Goal: Task Accomplishment & Management: Use online tool/utility

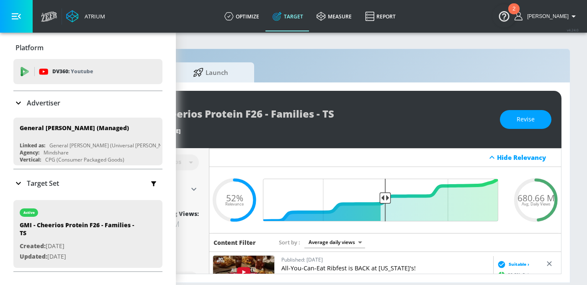
scroll to position [0, 124]
click at [530, 123] on span "Revise" at bounding box center [526, 119] width 18 height 10
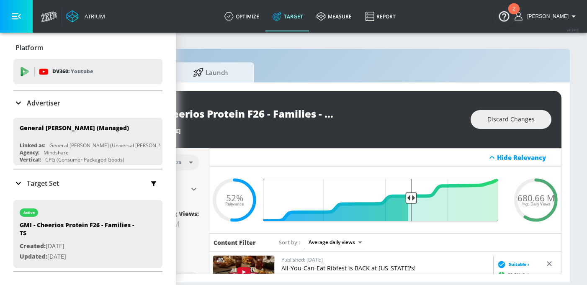
drag, startPoint x: 381, startPoint y: 199, endPoint x: 405, endPoint y: 197, distance: 23.5
click at [405, 197] on input "Final Threshold" at bounding box center [385, 200] width 235 height 43
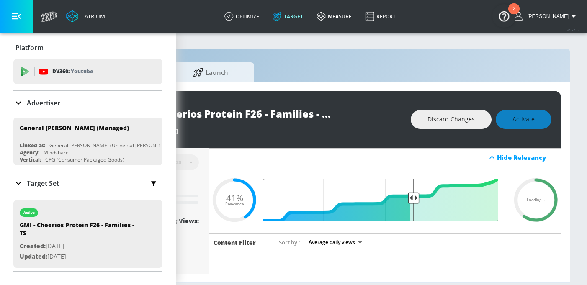
click at [408, 197] on input "Final Threshold" at bounding box center [385, 200] width 235 height 43
type input "0.41"
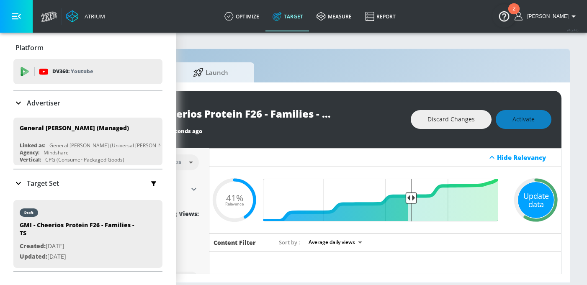
click at [537, 192] on div "Update data" at bounding box center [536, 200] width 36 height 36
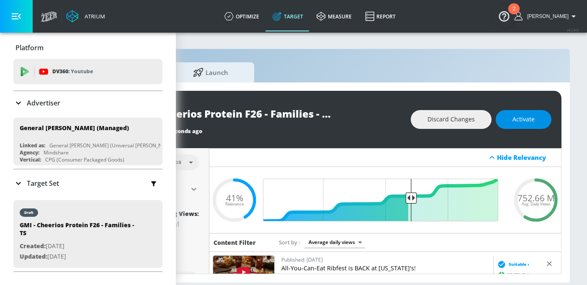
click at [523, 112] on button "Activate" at bounding box center [524, 119] width 56 height 19
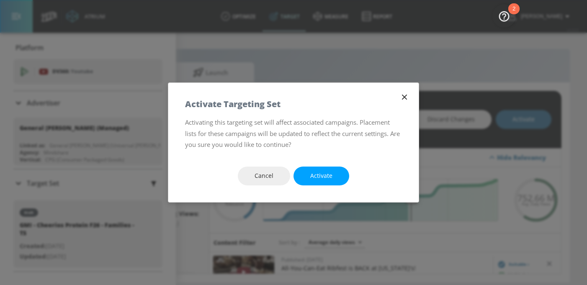
scroll to position [0, 118]
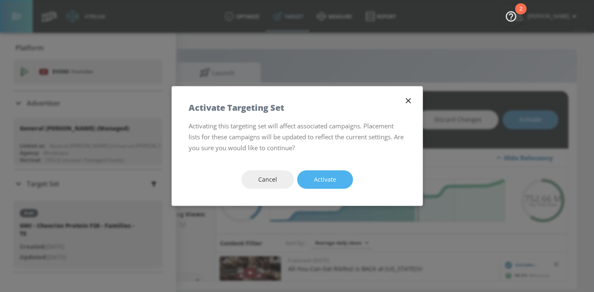
click at [338, 174] on button "Activate" at bounding box center [325, 179] width 56 height 19
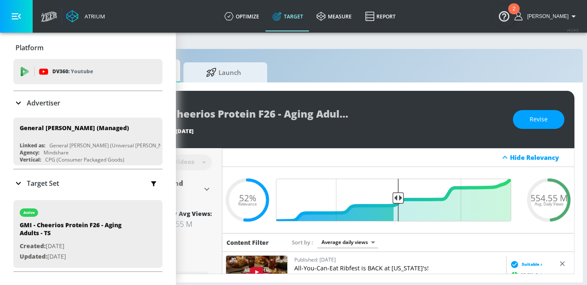
scroll to position [0, 124]
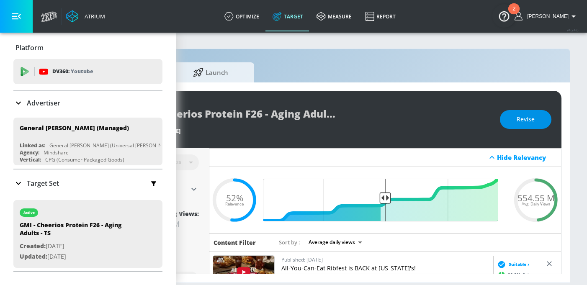
click at [510, 123] on button "Revise" at bounding box center [526, 119] width 52 height 19
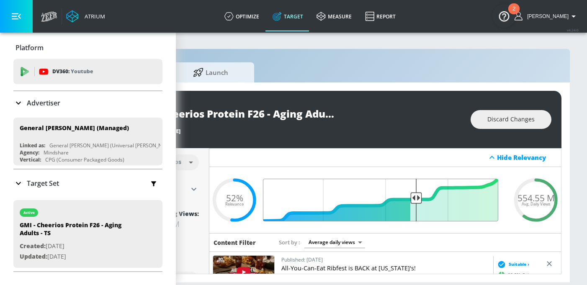
drag, startPoint x: 384, startPoint y: 197, endPoint x: 409, endPoint y: 197, distance: 24.7
click at [409, 197] on input "Final Threshold" at bounding box center [385, 200] width 235 height 43
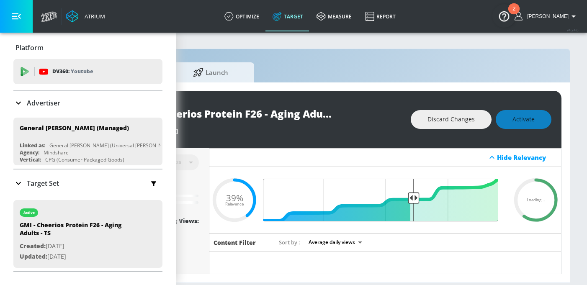
click at [406, 197] on input "Final Threshold" at bounding box center [385, 200] width 235 height 43
type input "0.39"
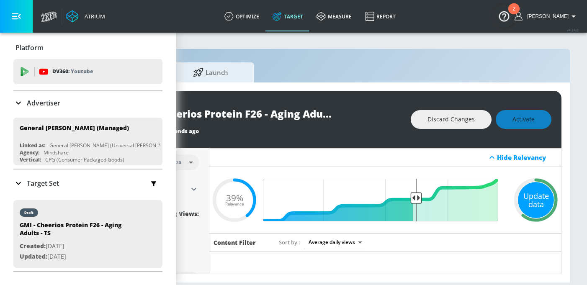
click at [529, 204] on div "Update data" at bounding box center [536, 200] width 36 height 36
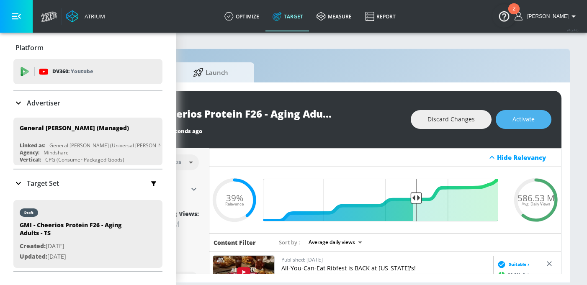
click at [510, 120] on button "Activate" at bounding box center [524, 119] width 56 height 19
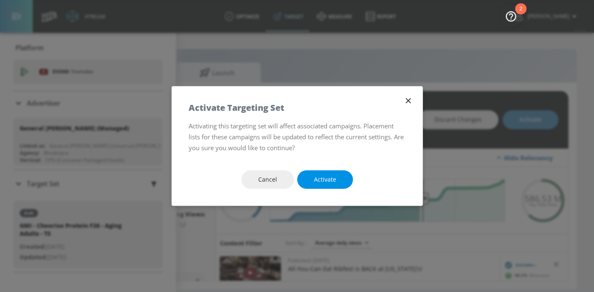
click at [330, 176] on span "Activate" at bounding box center [325, 179] width 22 height 10
